Goal: Entertainment & Leisure: Browse casually

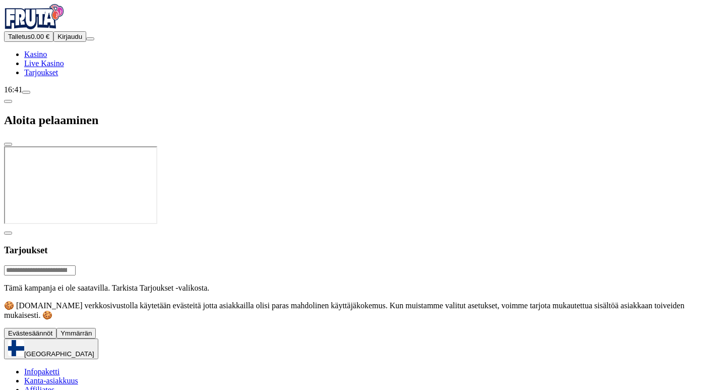
click at [58, 40] on span "Kirjaudu" at bounding box center [70, 37] width 25 height 8
click at [61, 42] on button "Kirjaudu" at bounding box center [69, 36] width 33 height 11
click at [92, 337] on span "Ymmärrän" at bounding box center [76, 333] width 31 height 8
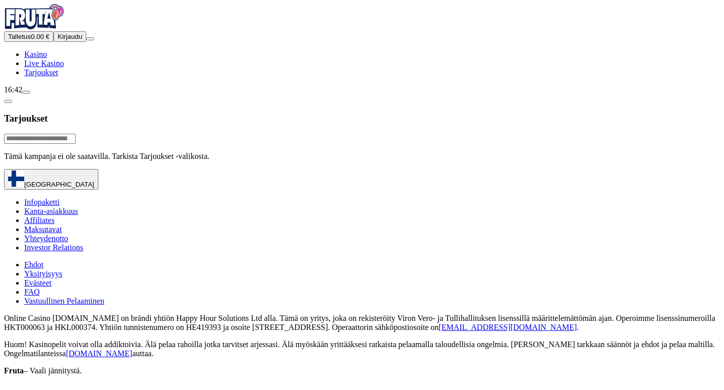
click at [53, 42] on button "Kirjaudu" at bounding box center [69, 36] width 33 height 11
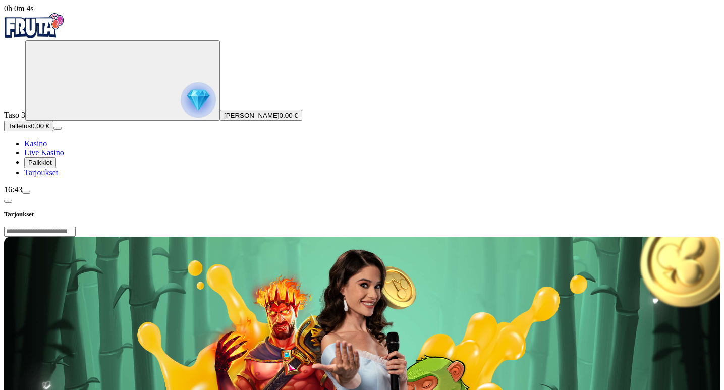
click at [42, 166] on span "Palkkiot" at bounding box center [40, 163] width 24 height 8
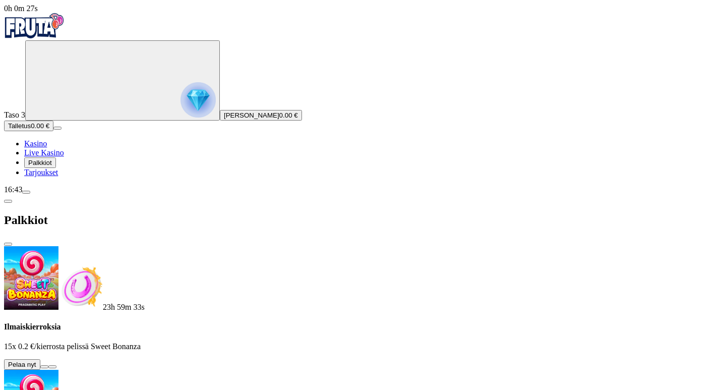
click at [48, 365] on button at bounding box center [44, 366] width 8 height 3
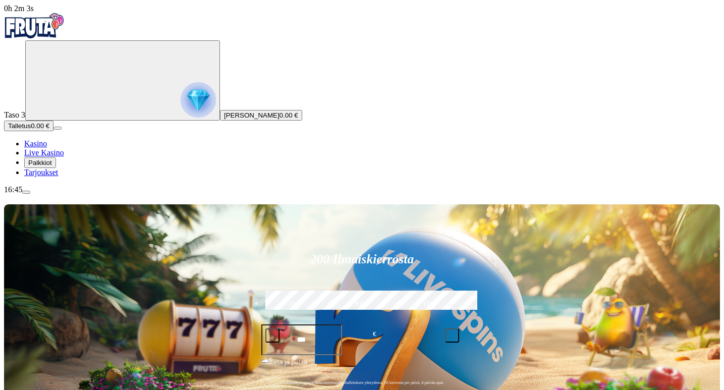
type input "**********"
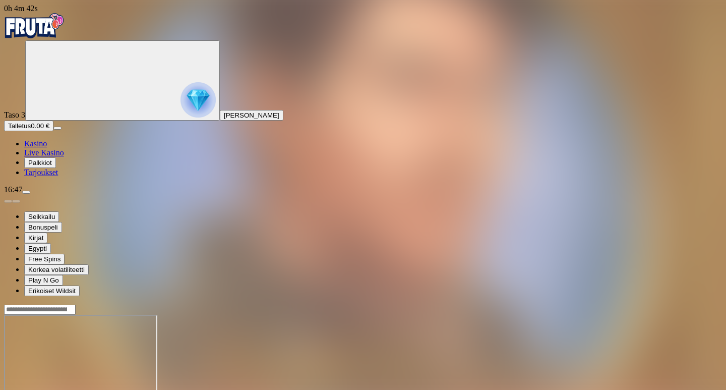
click at [52, 166] on span "Palkkiot" at bounding box center [40, 163] width 24 height 8
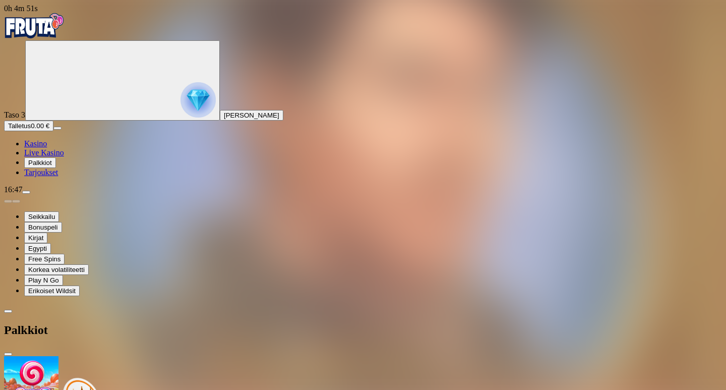
click at [26, 192] on span "menu icon" at bounding box center [26, 192] width 0 height 0
